Goal: Task Accomplishment & Management: Complete application form

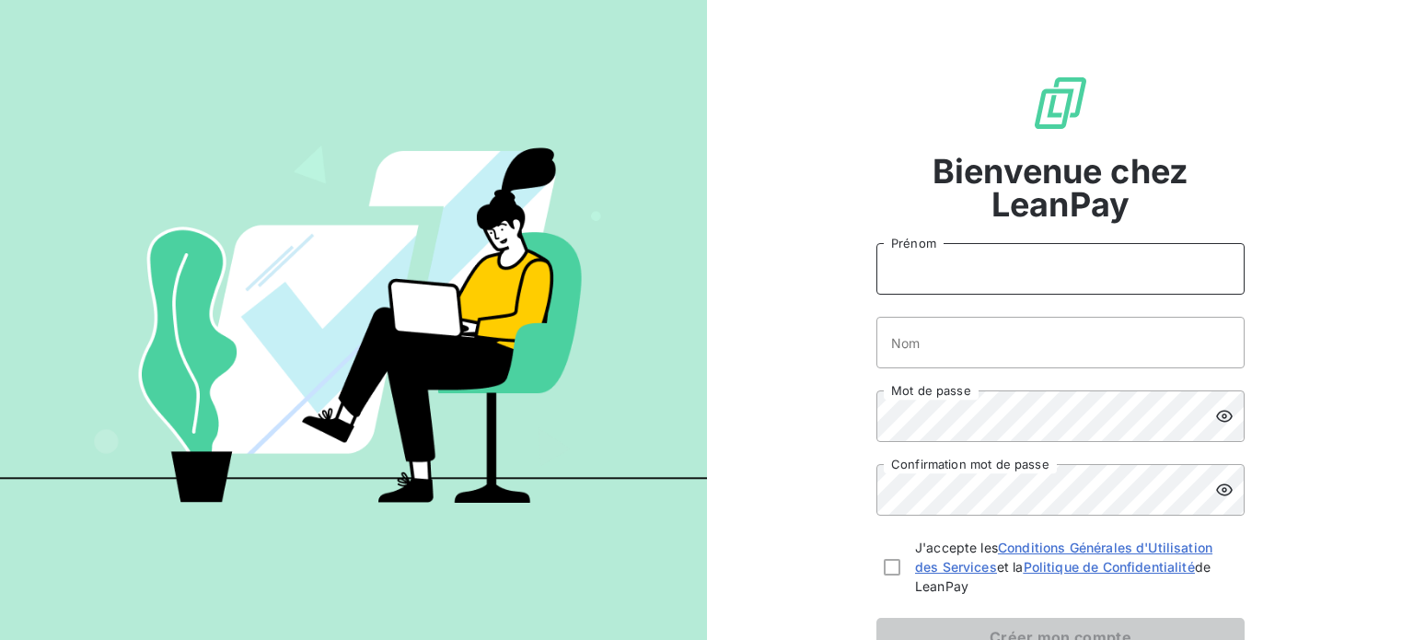
click at [970, 273] on input "Prénom" at bounding box center [1061, 269] width 368 height 52
type input "[PERSON_NAME]"
click at [1003, 347] on input "Nom" at bounding box center [1061, 343] width 368 height 52
type input "BUSSY"
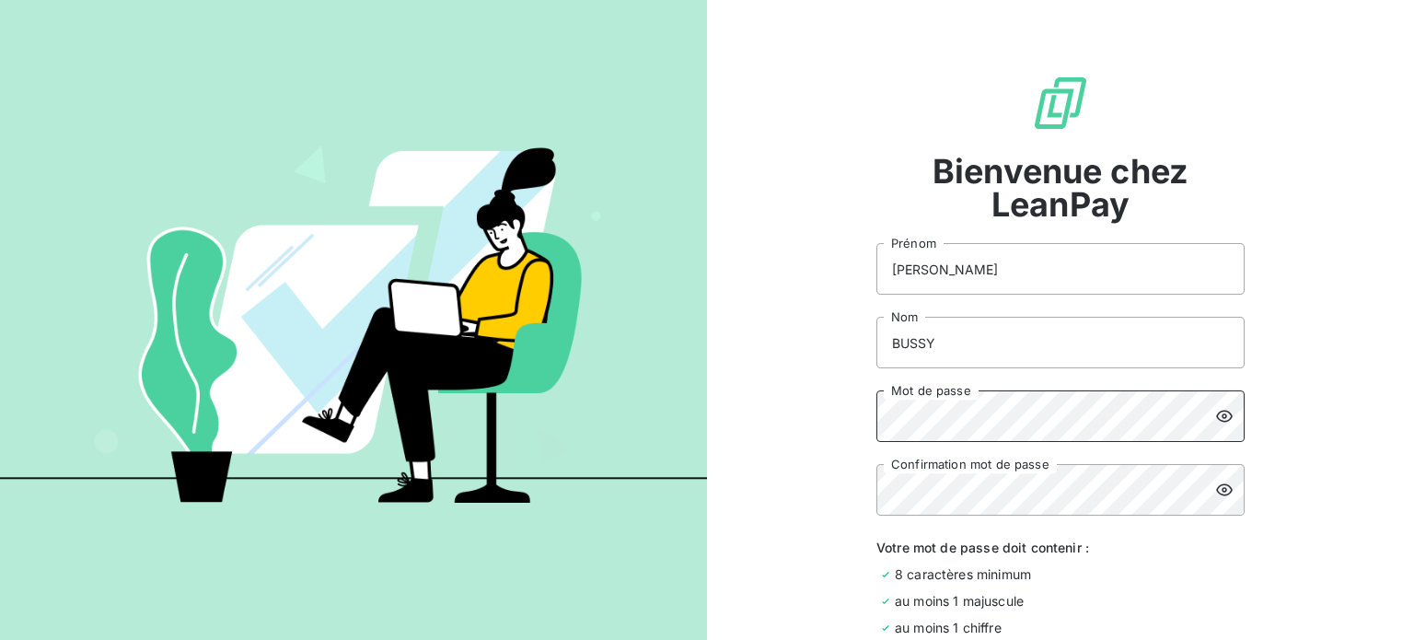
scroll to position [184, 0]
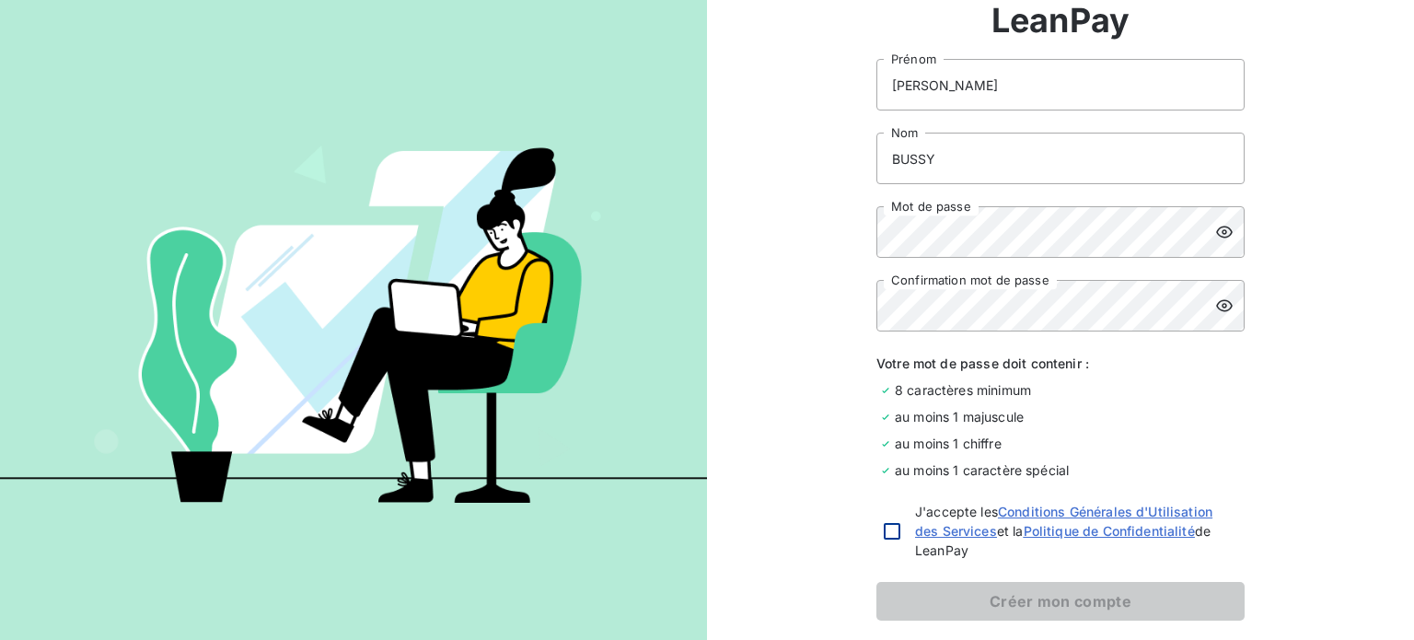
click at [884, 532] on div at bounding box center [892, 531] width 17 height 17
checkbox input "true"
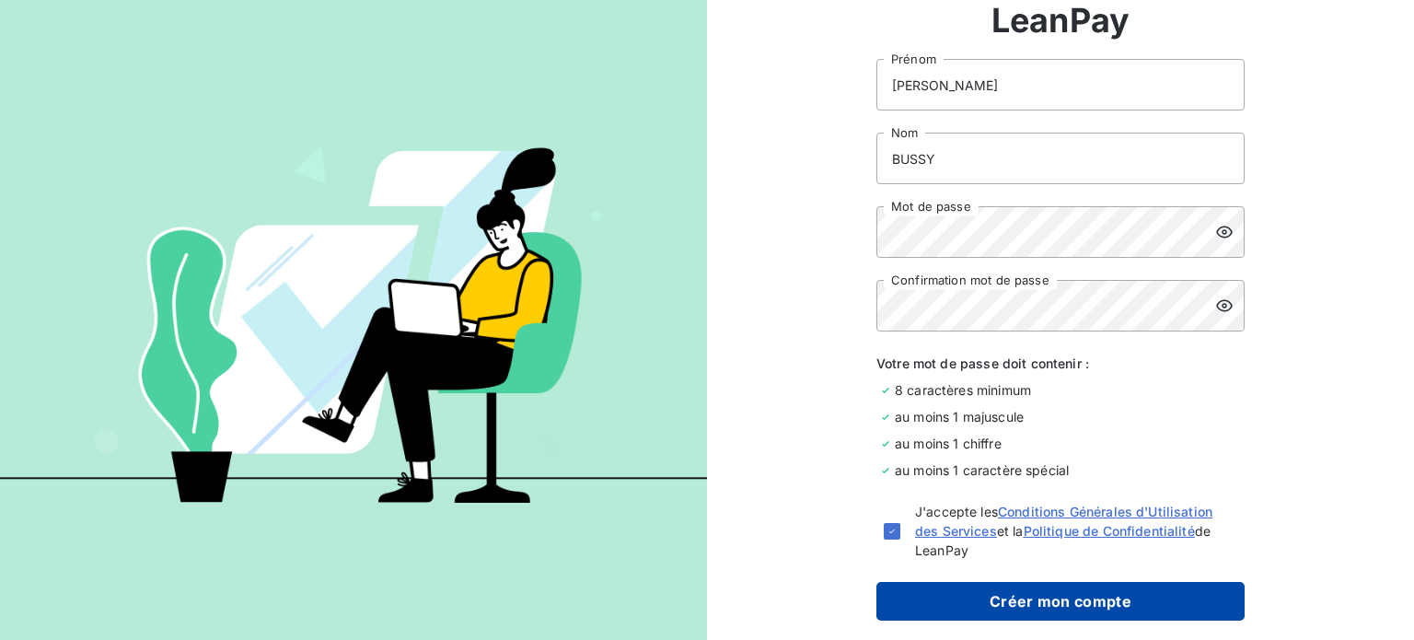
click at [1013, 604] on button "Créer mon compte" at bounding box center [1061, 601] width 368 height 39
